Goal: Task Accomplishment & Management: Complete application form

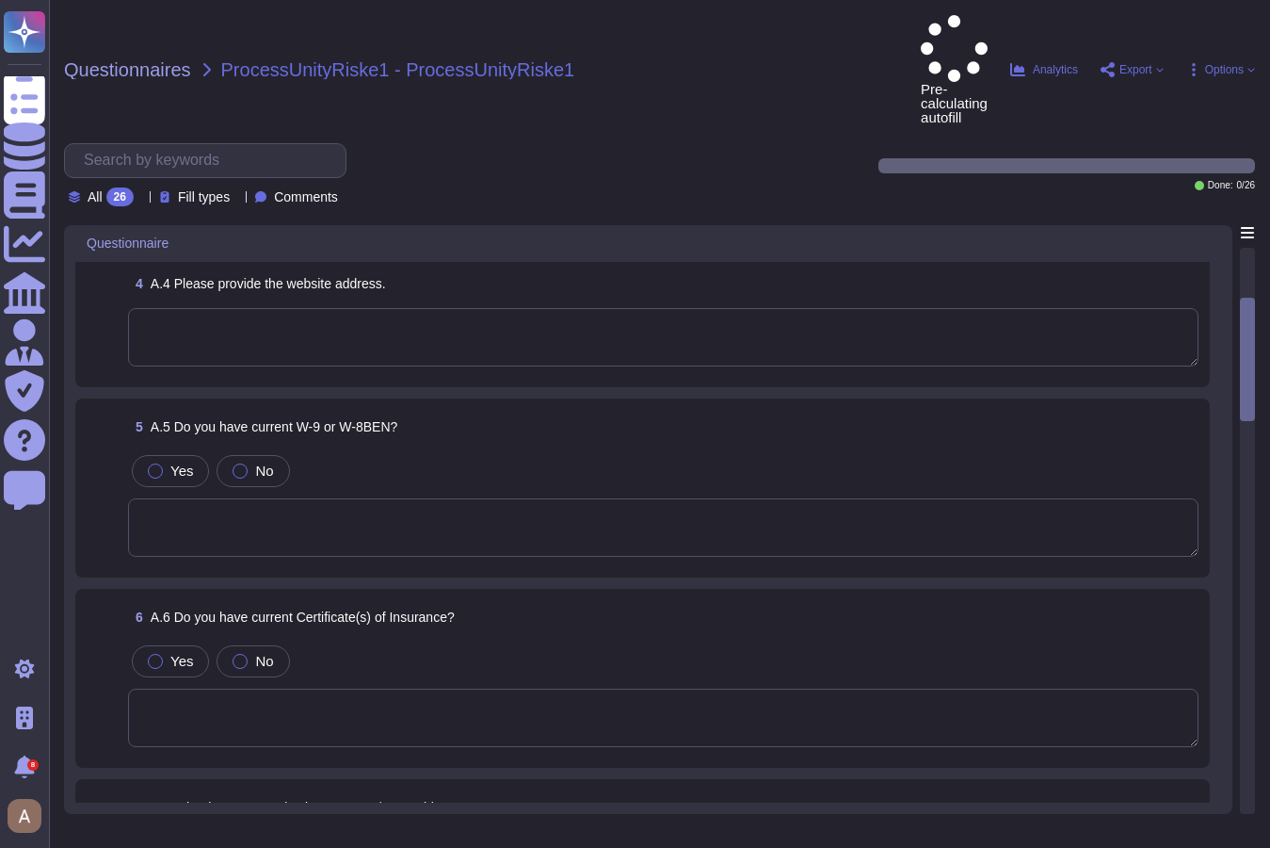
scroll to position [455, 0]
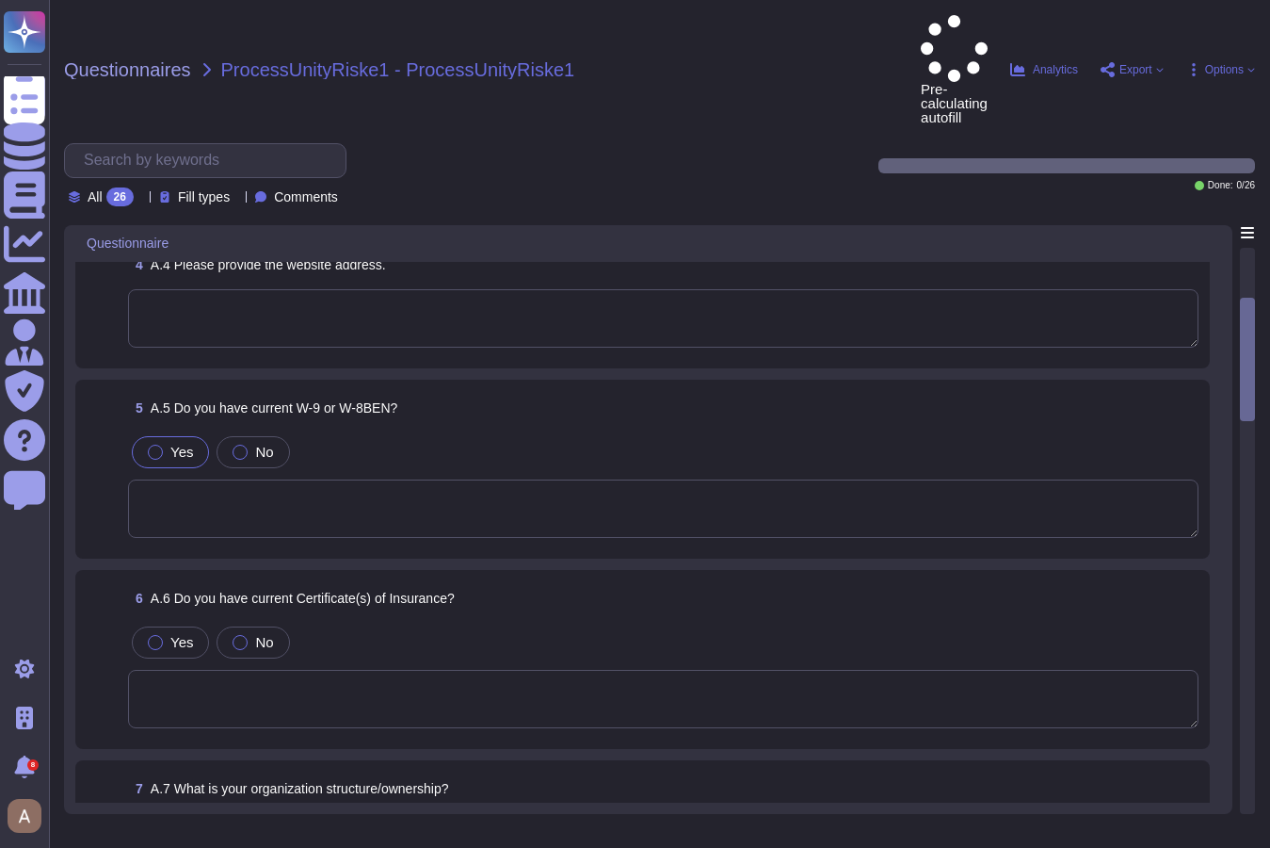
click at [177, 444] on span "Yes" at bounding box center [181, 452] width 23 height 16
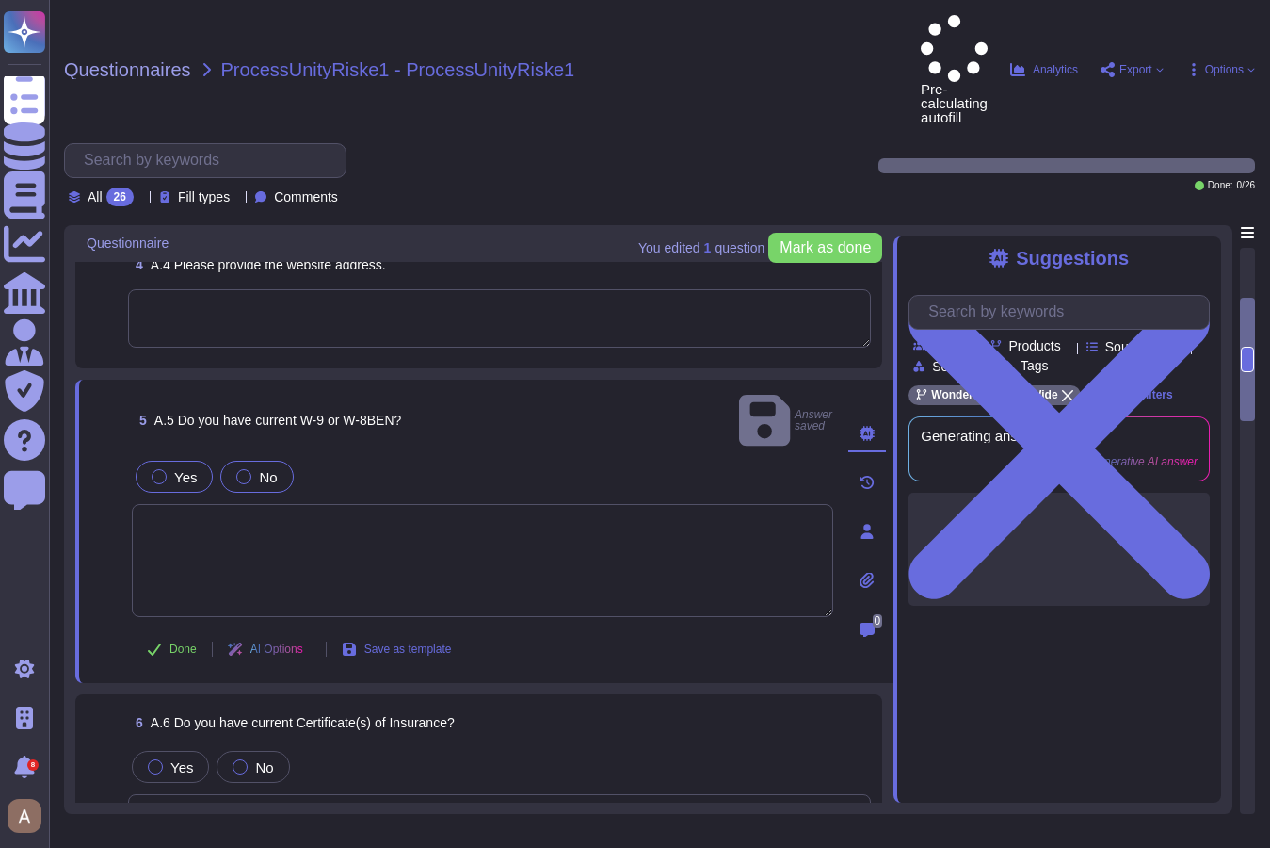
click at [232, 460] on div "No" at bounding box center [256, 476] width 73 height 32
click at [178, 469] on span "Yes" at bounding box center [185, 477] width 23 height 16
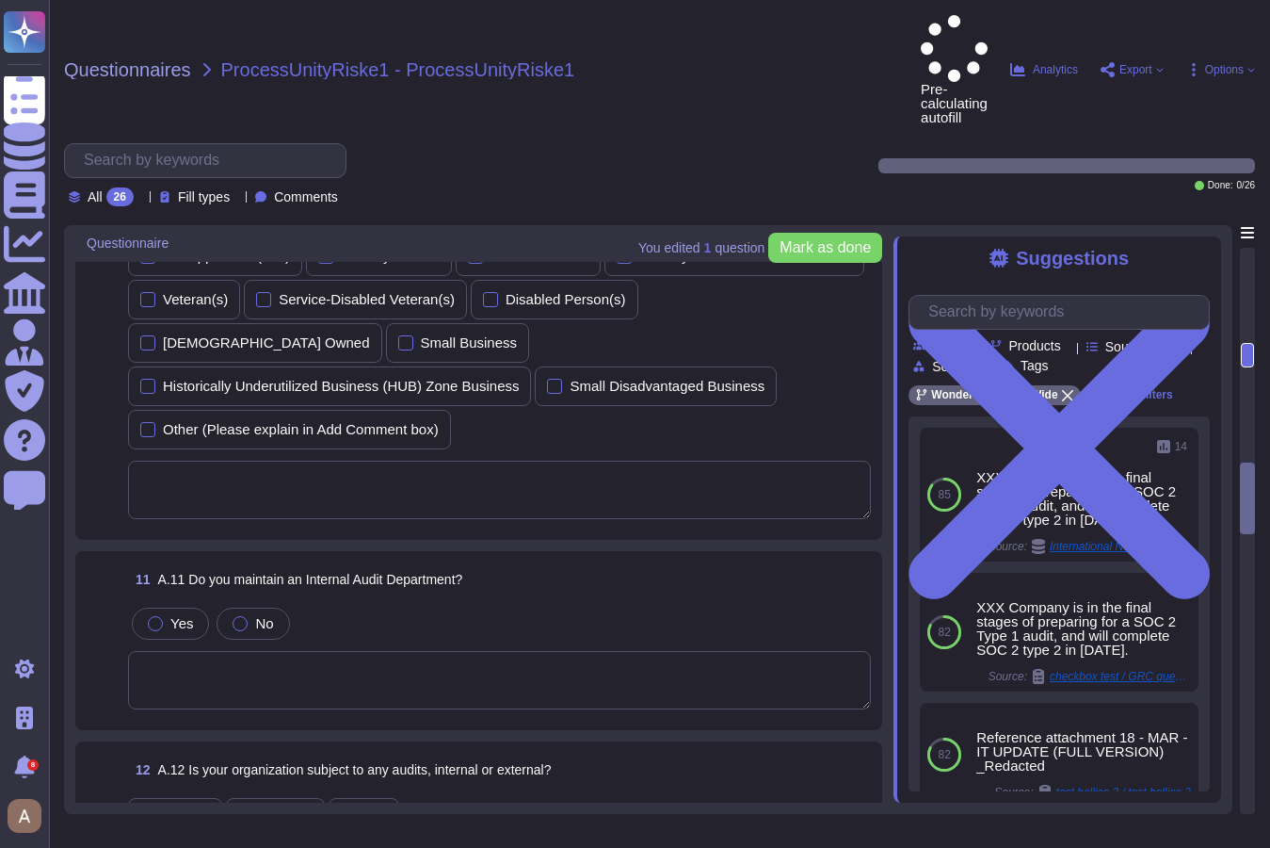
scroll to position [1667, 0]
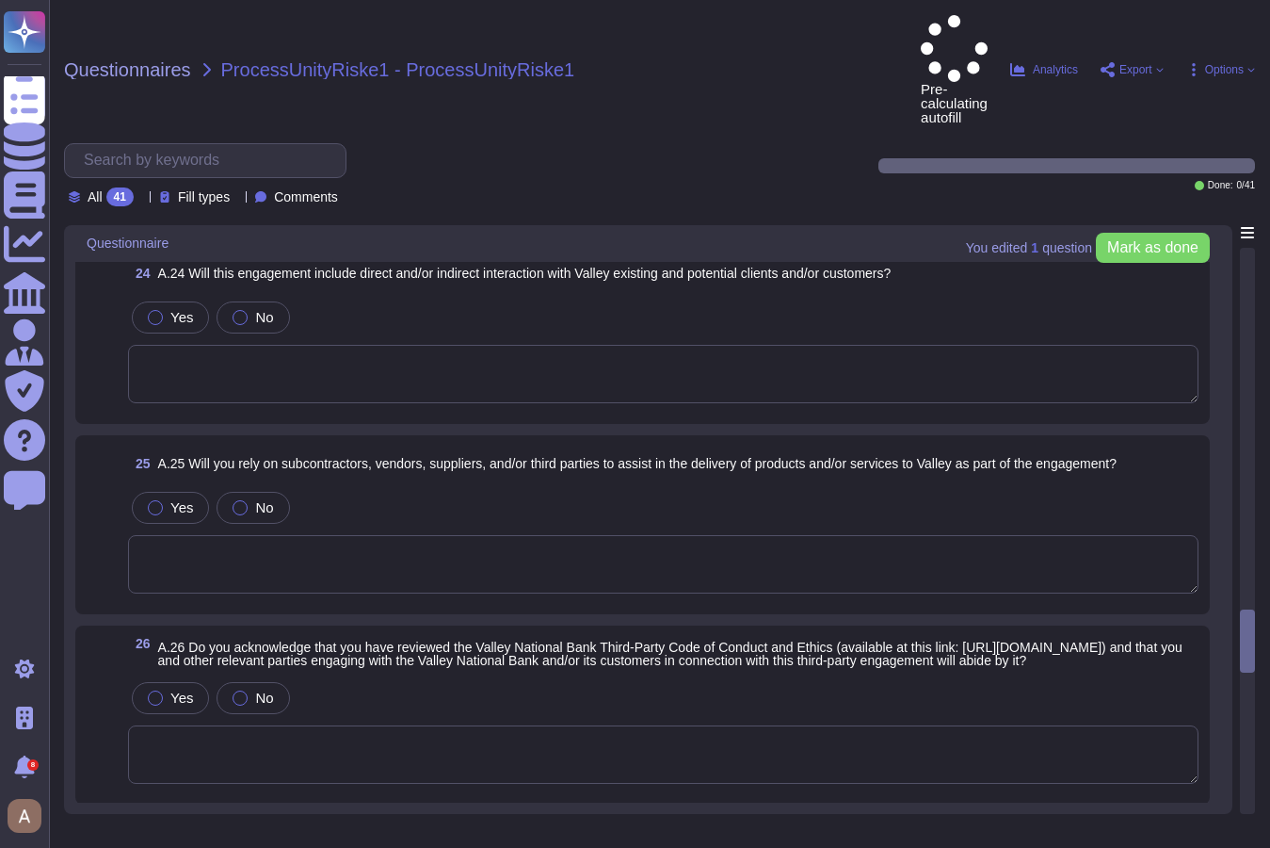
scroll to position [4445, 0]
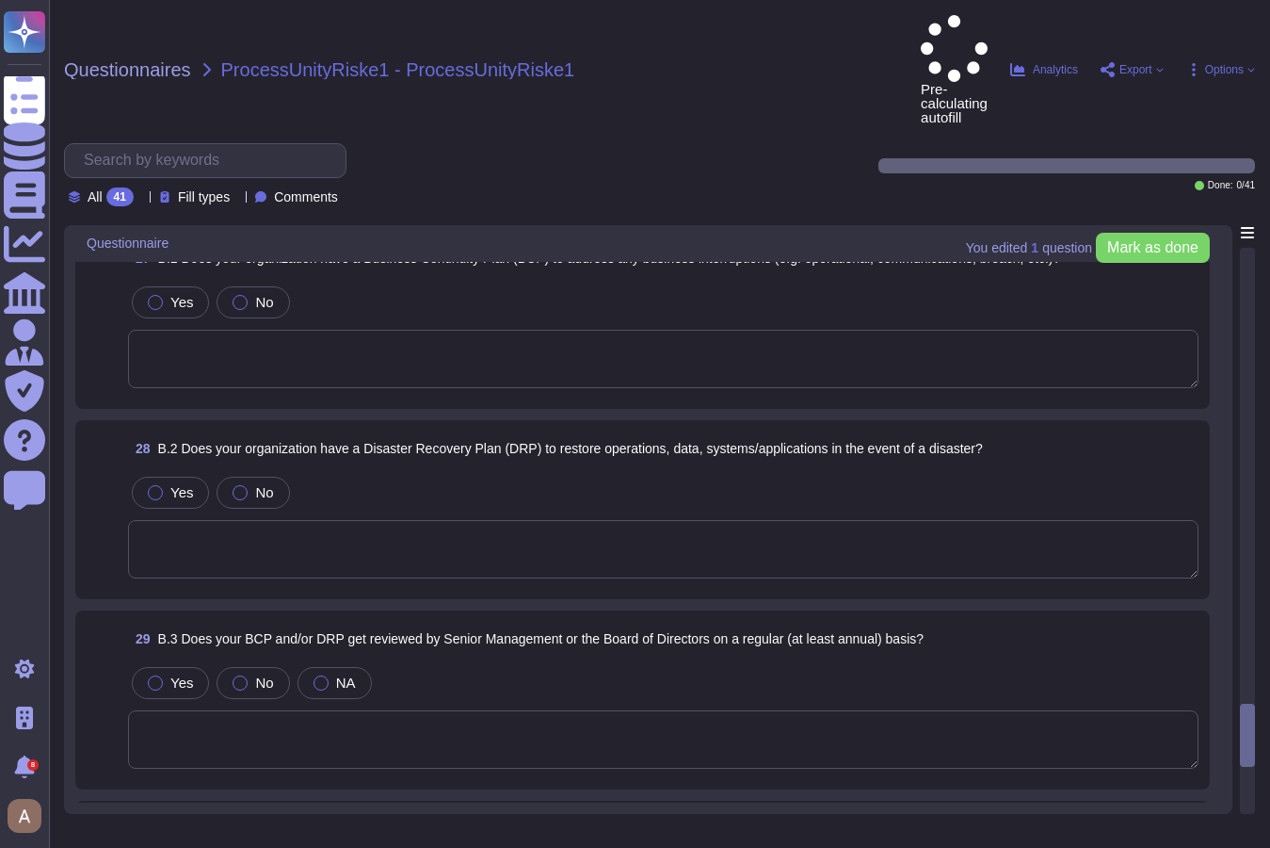
scroll to position [5229, 0]
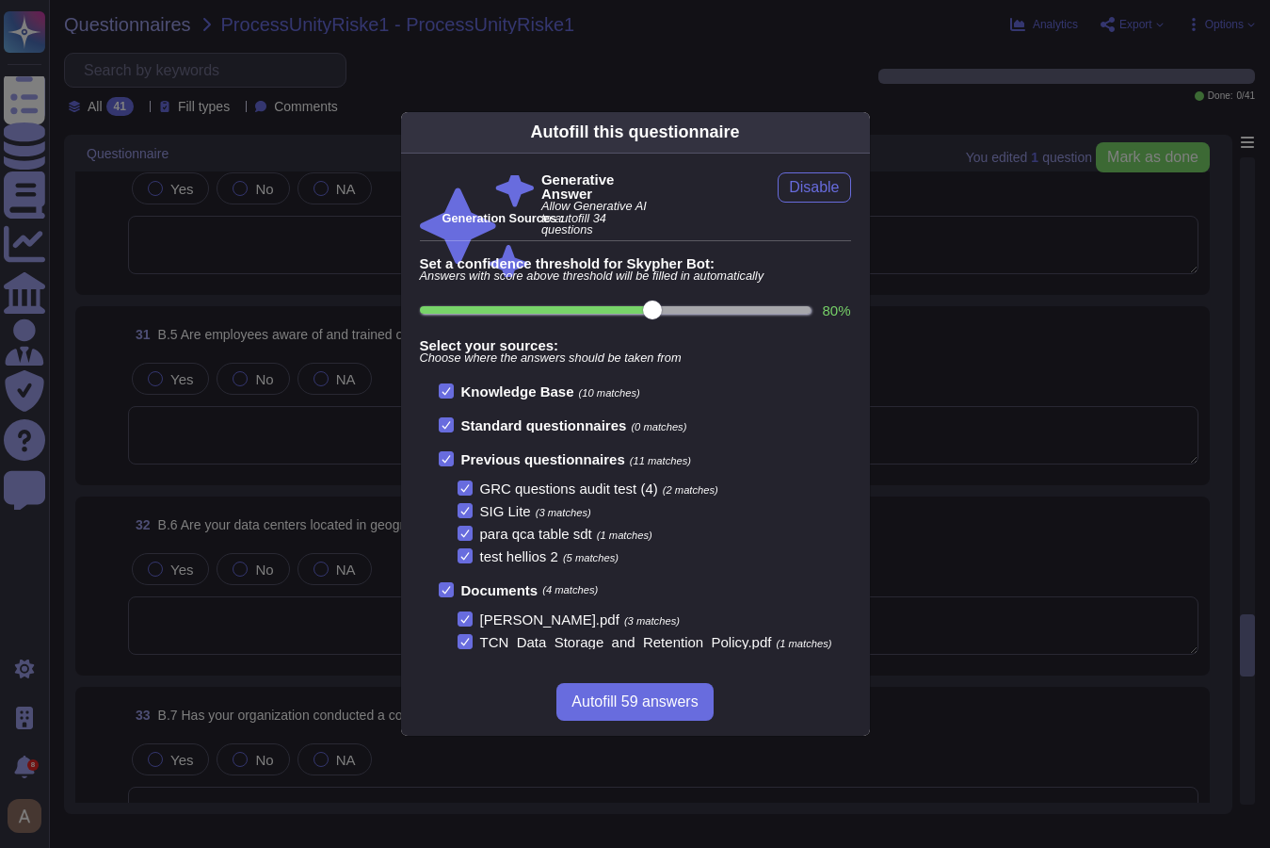
click at [1109, 358] on div "Autofill this questionnaire Generative Answer Allow Generative AI to autofill 3…" at bounding box center [635, 424] width 1270 height 848
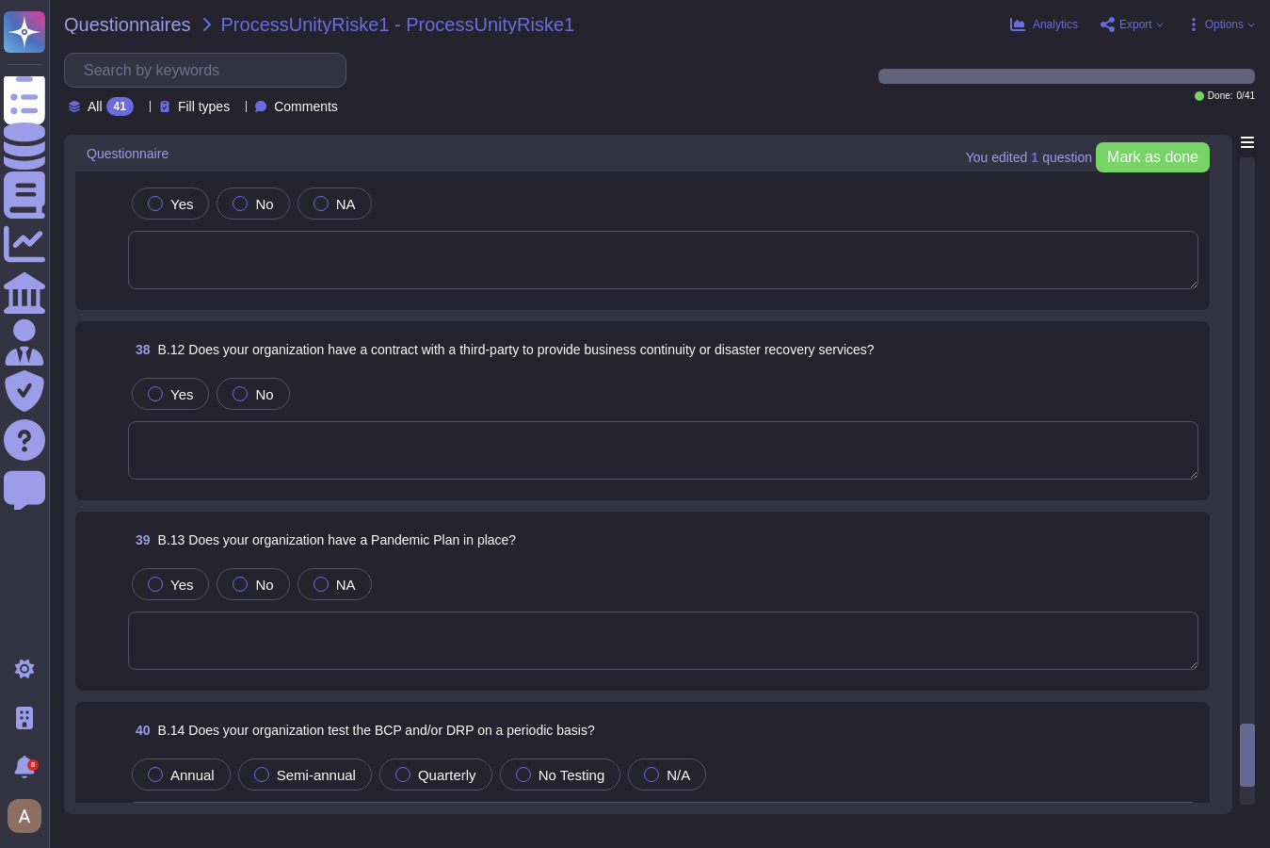
scroll to position [6724, 0]
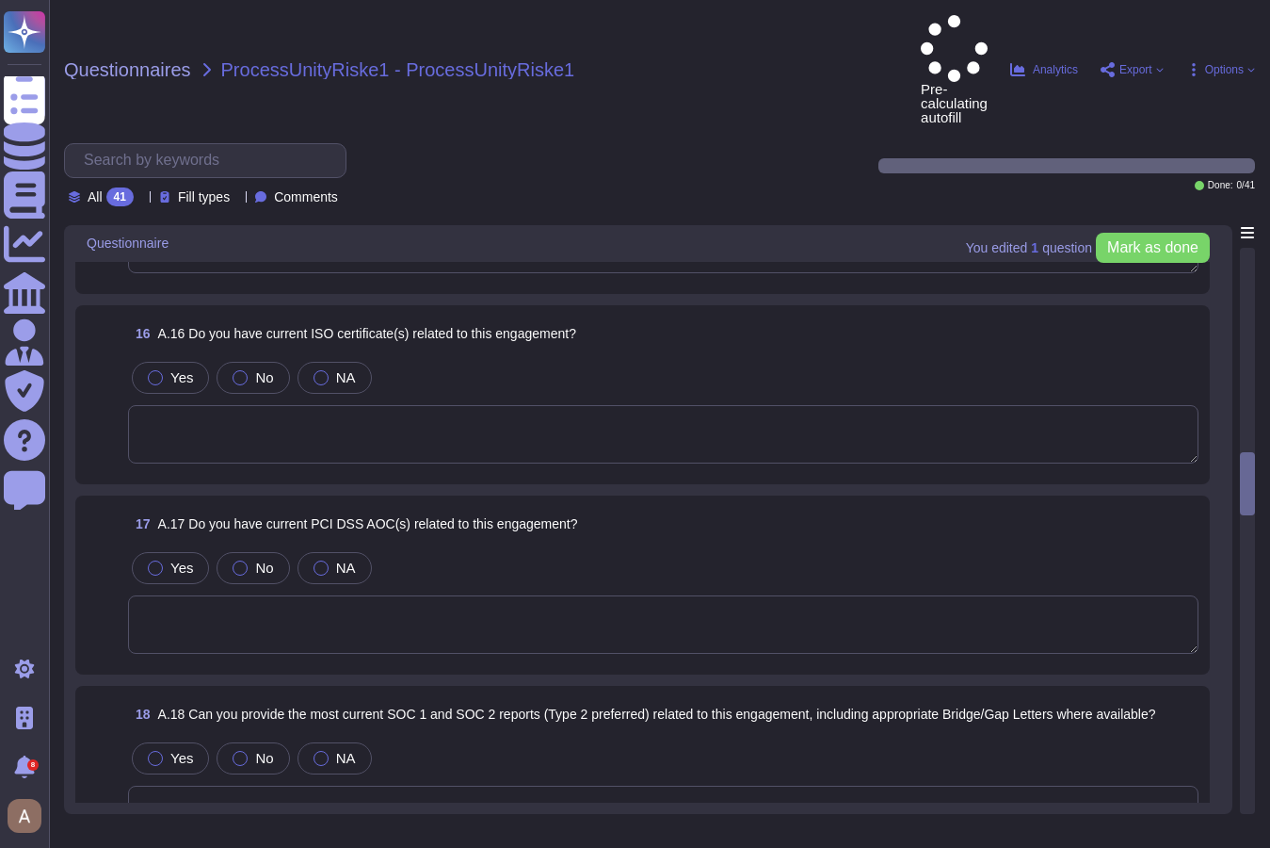
scroll to position [3107, 0]
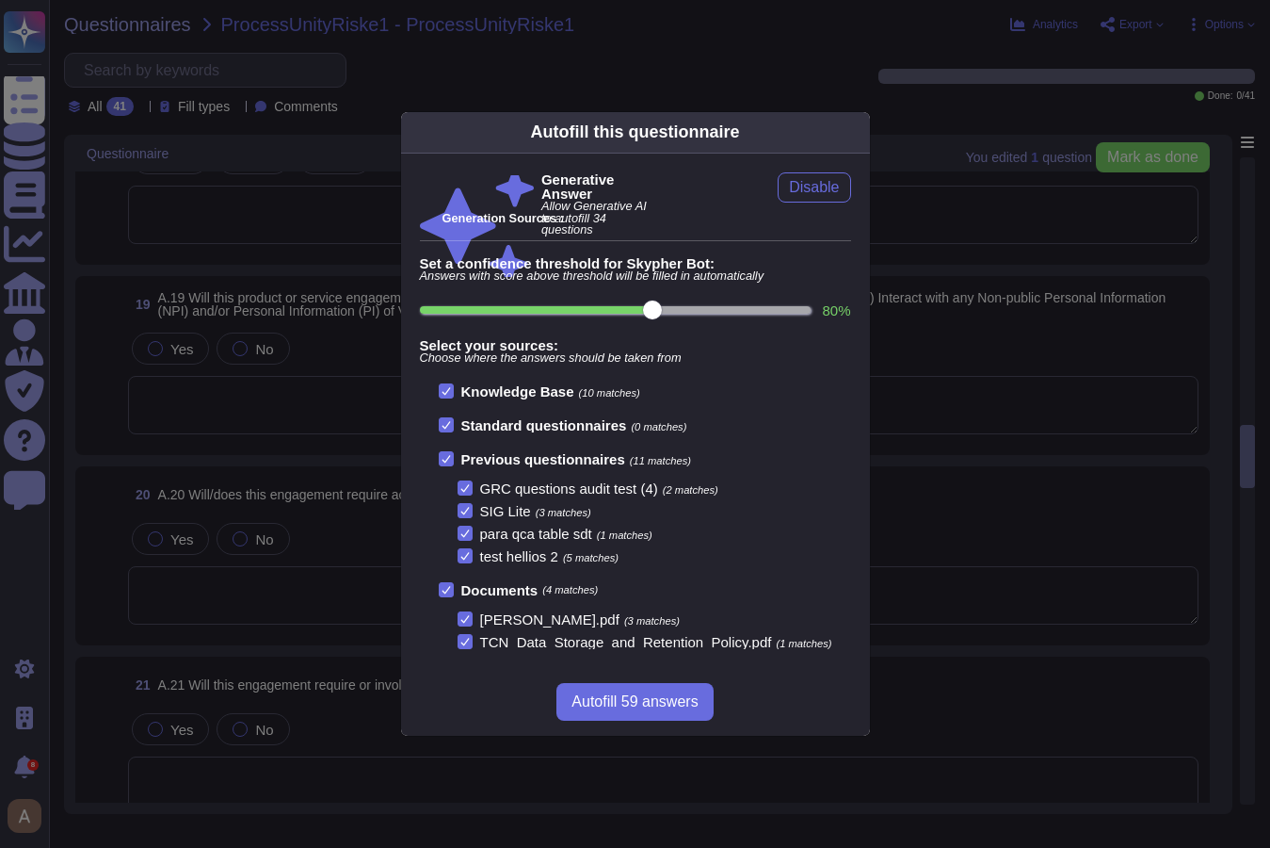
click at [1034, 509] on div "Autofill this questionnaire Generative Answer Allow Generative AI to autofill 3…" at bounding box center [635, 424] width 1270 height 848
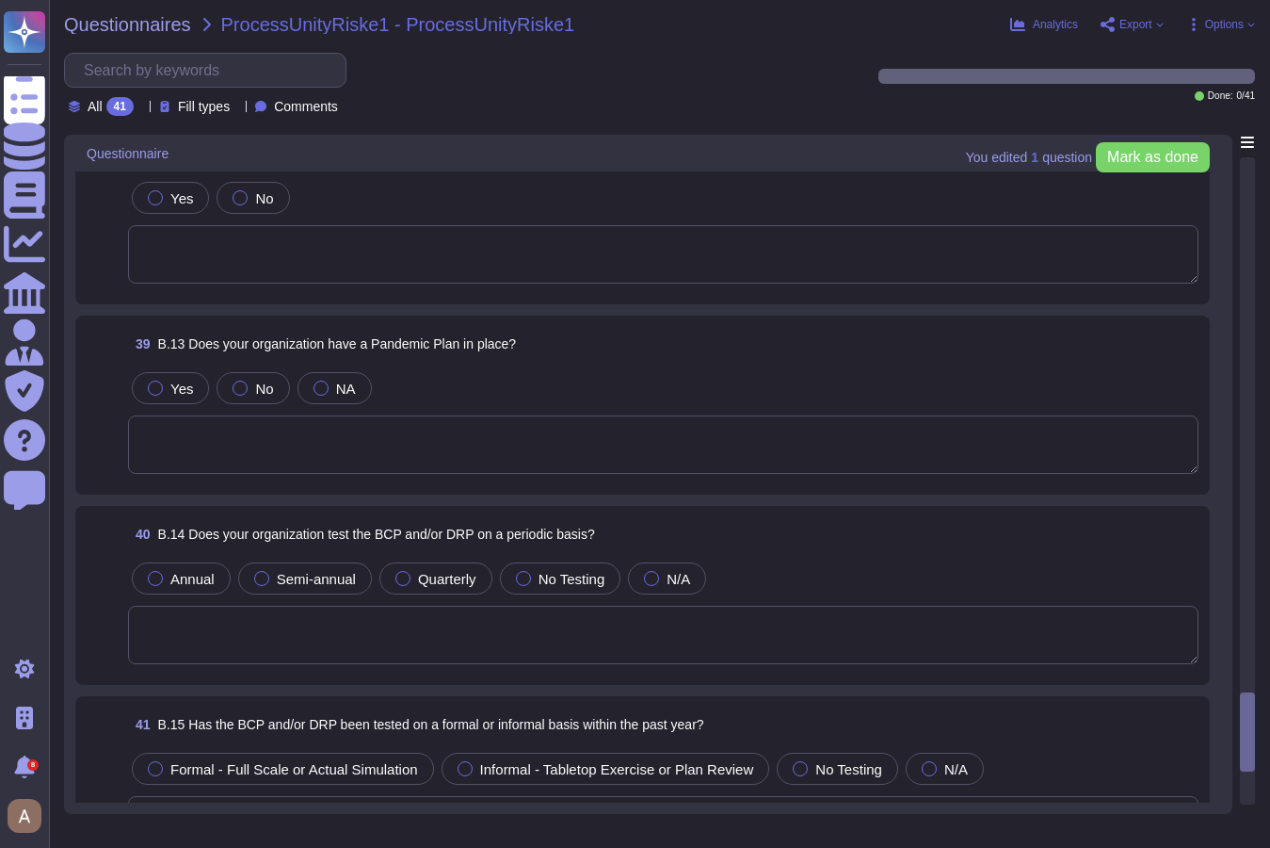
scroll to position [6724, 0]
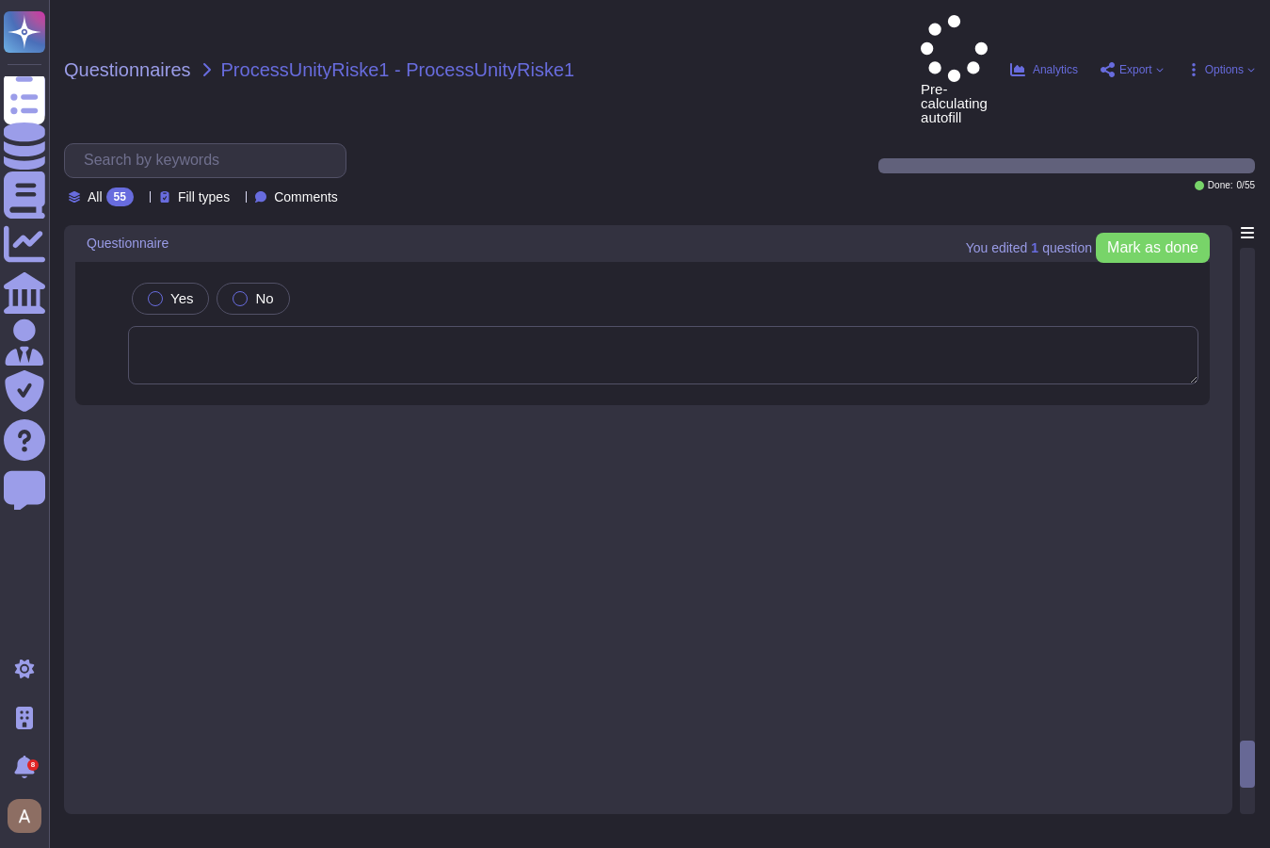
scroll to position [9205, 0]
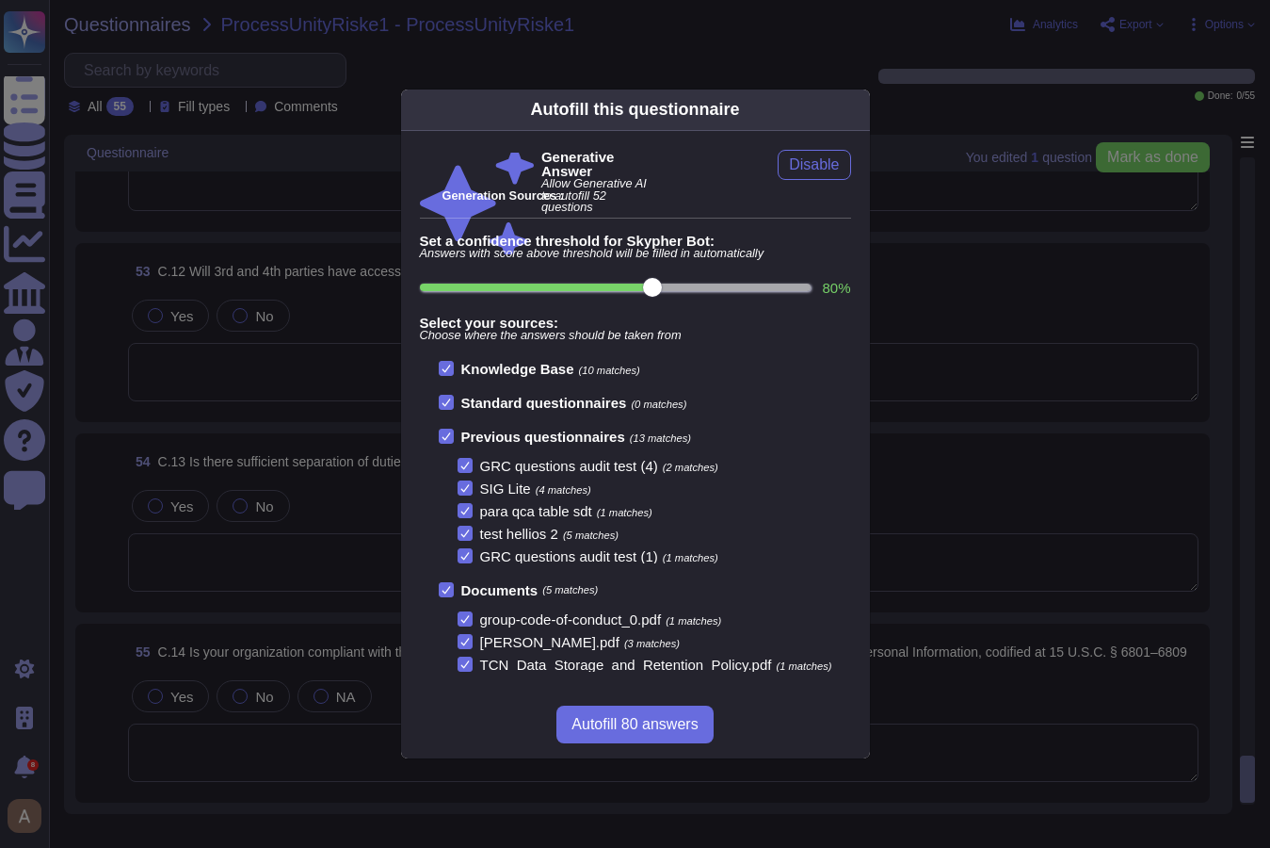
click at [1019, 487] on div "Autofill this questionnaire Generative Answer Allow Generative AI to autofill 5…" at bounding box center [635, 424] width 1270 height 848
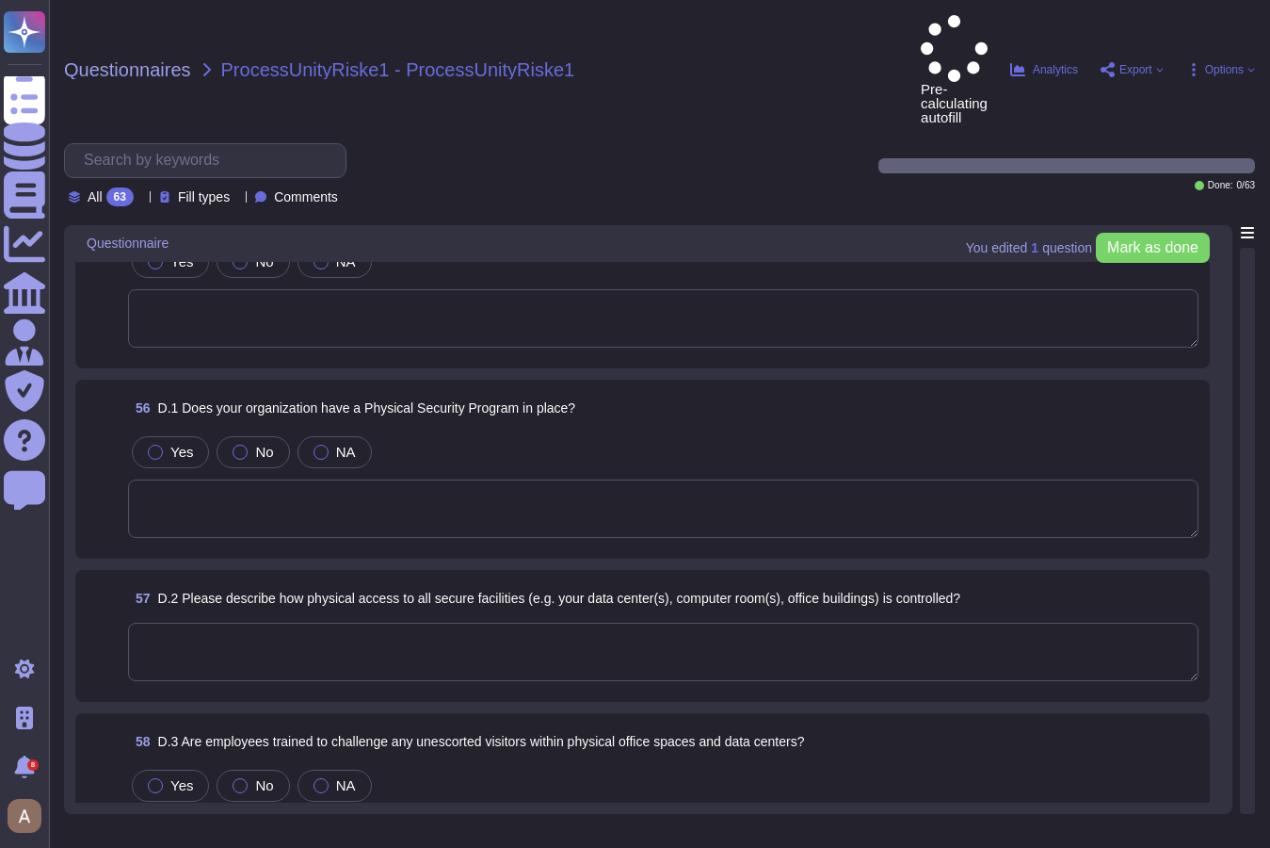
scroll to position [10459, 0]
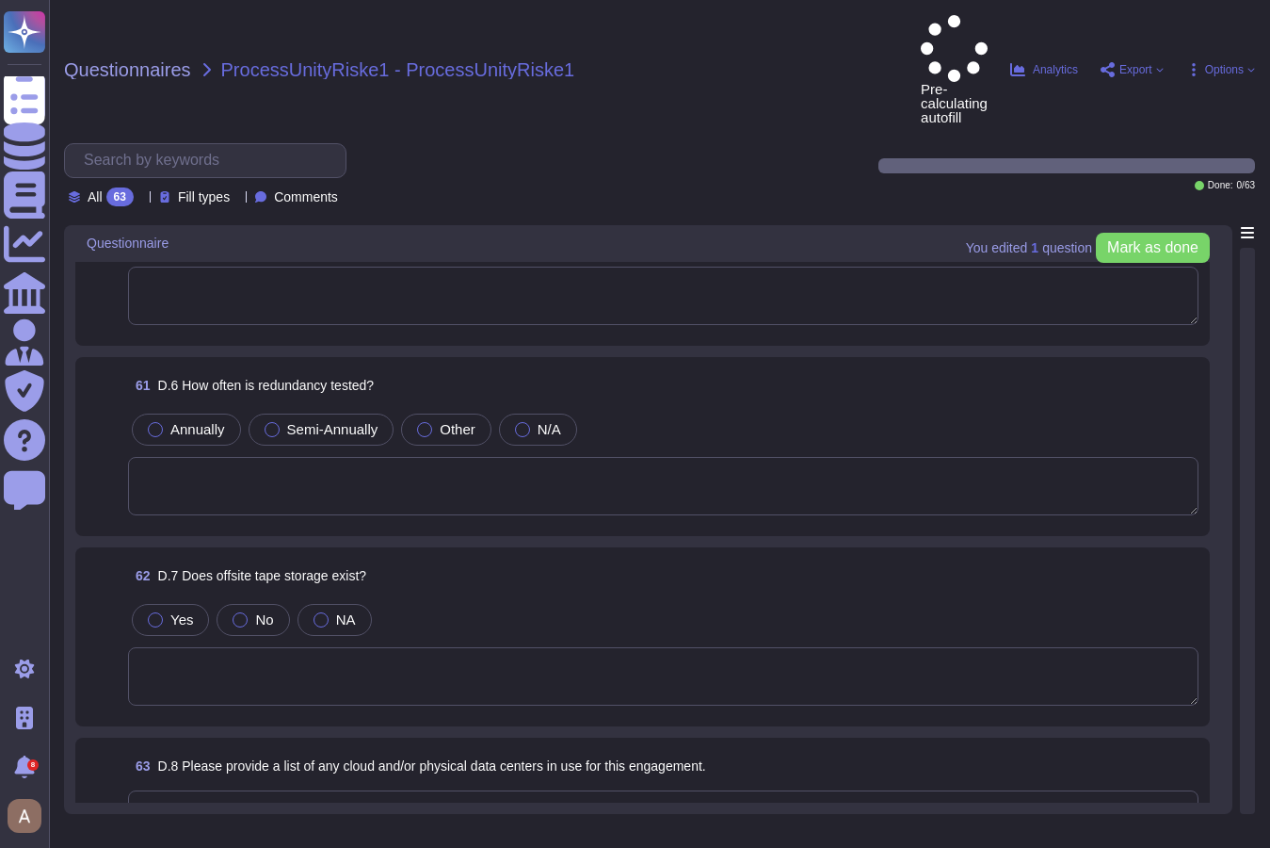
scroll to position [10436, 0]
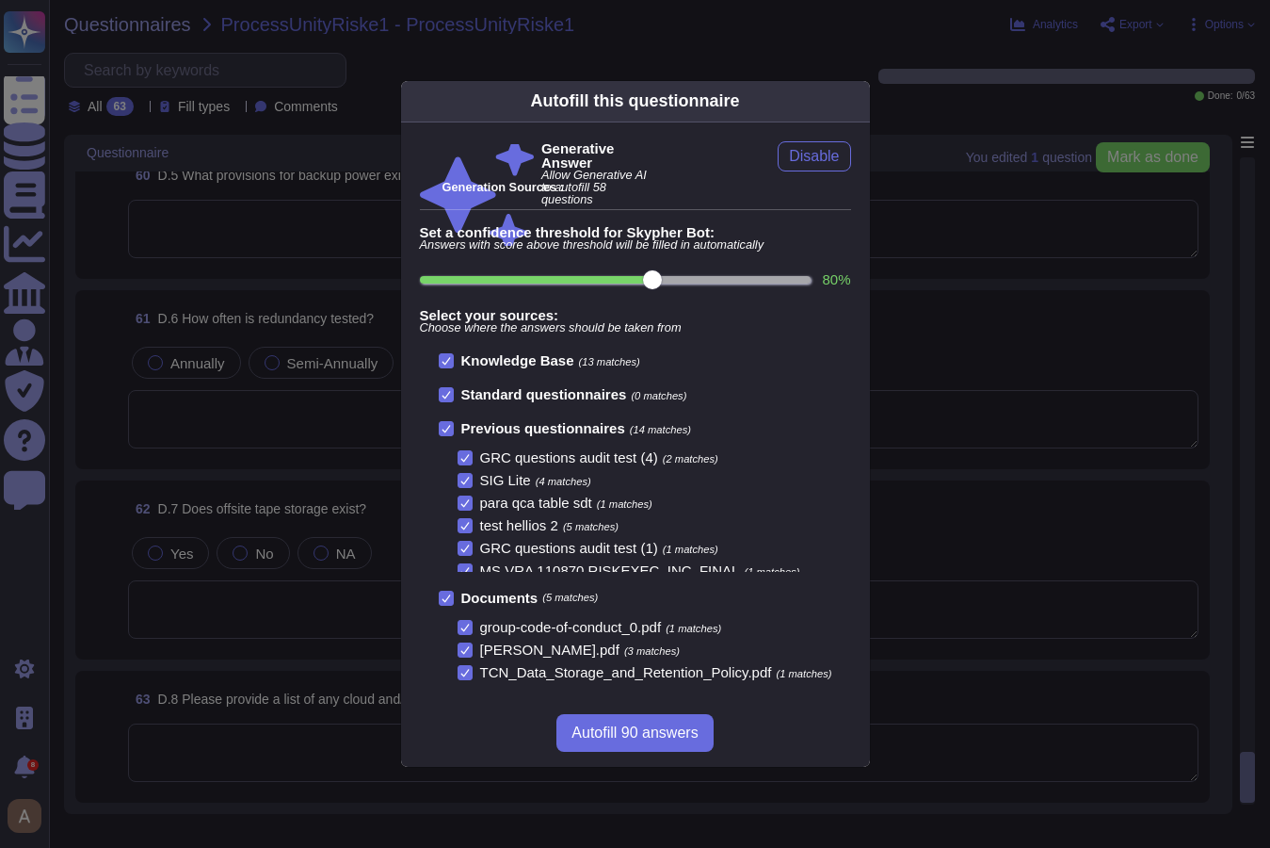
click at [977, 318] on div "Autofill this questionnaire Generative Answer Allow Generative AI to autofill 5…" at bounding box center [635, 424] width 1270 height 848
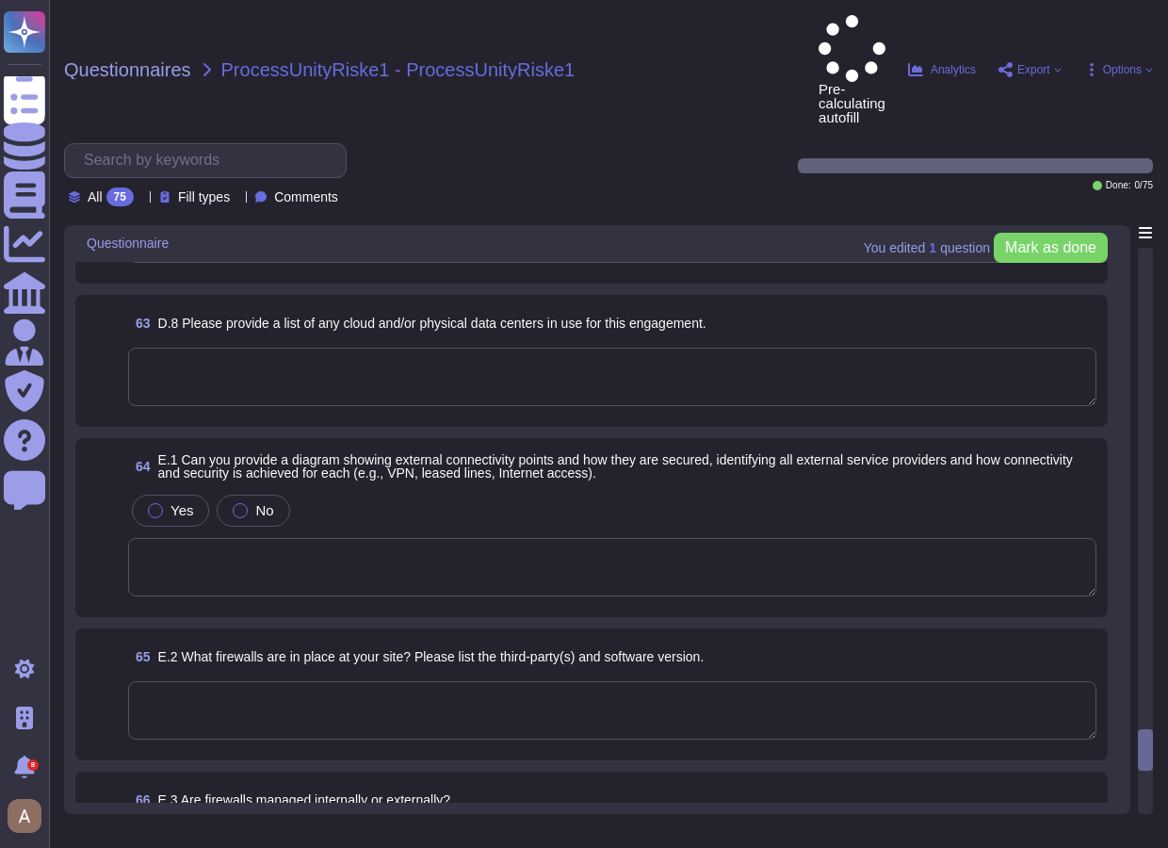
scroll to position [12450, 0]
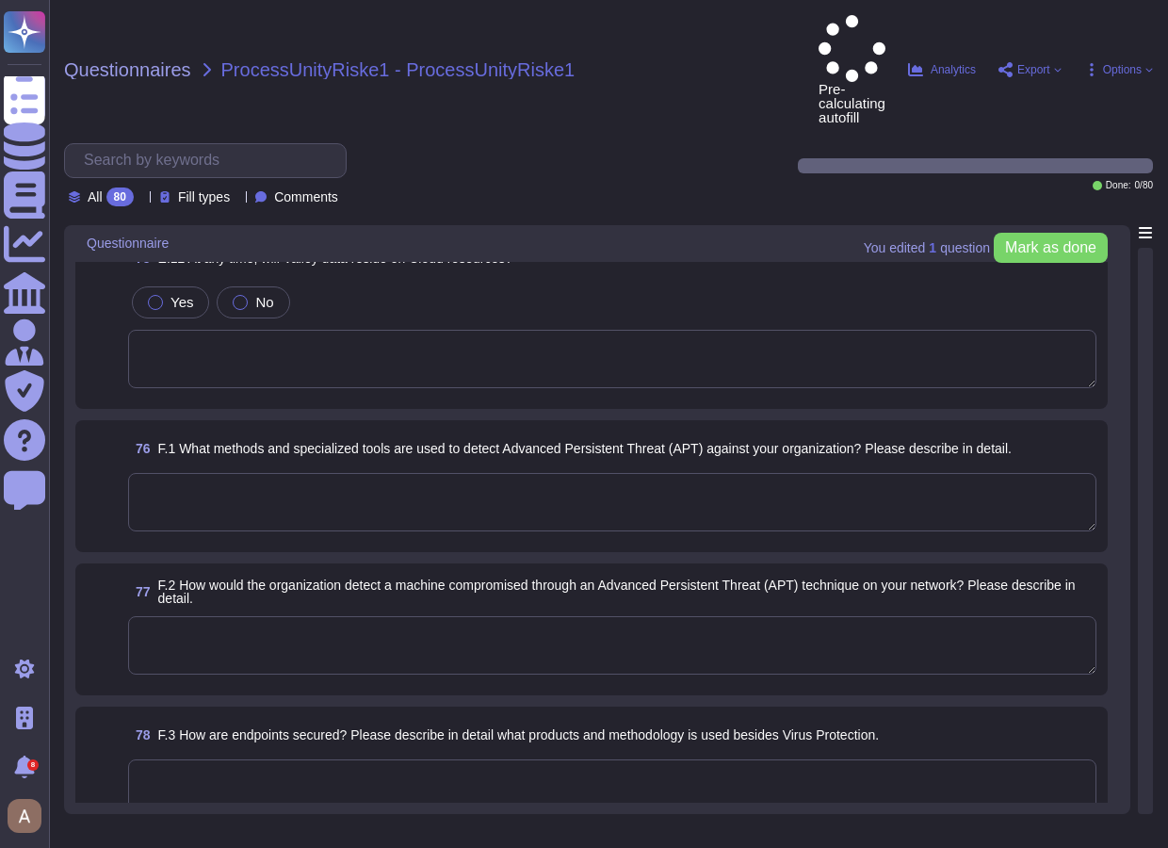
scroll to position [13167, 0]
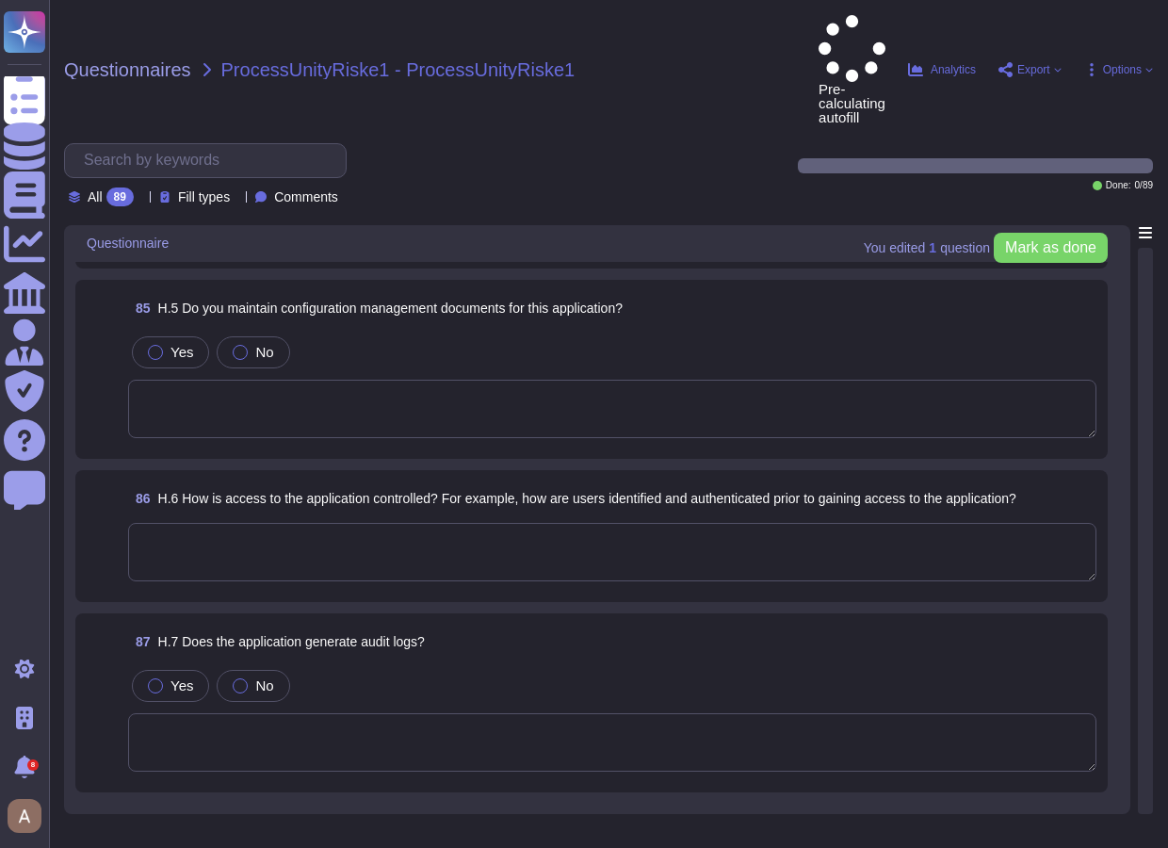
scroll to position [14625, 0]
